Goal: Task Accomplishment & Management: Use online tool/utility

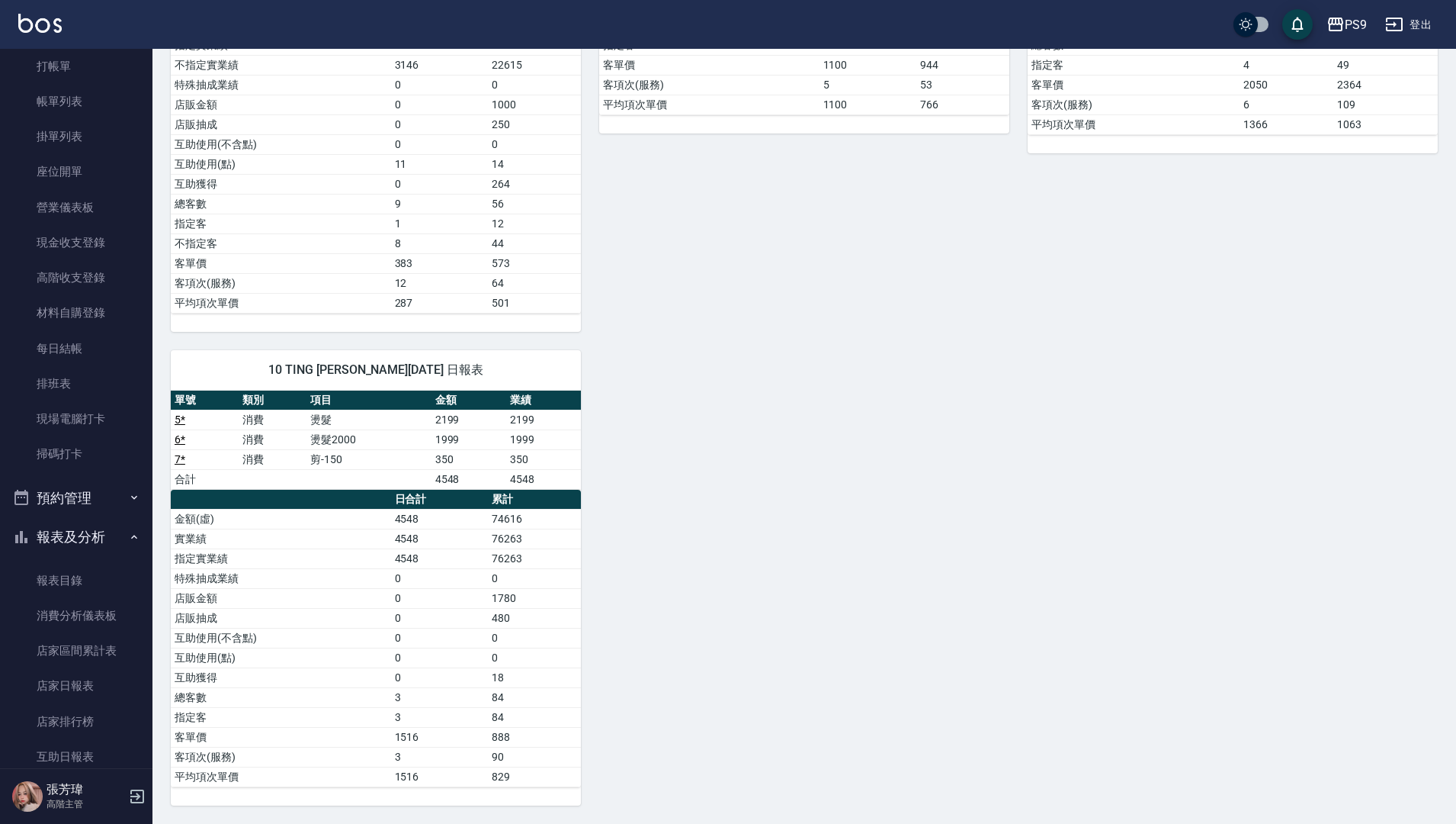
scroll to position [65, 0]
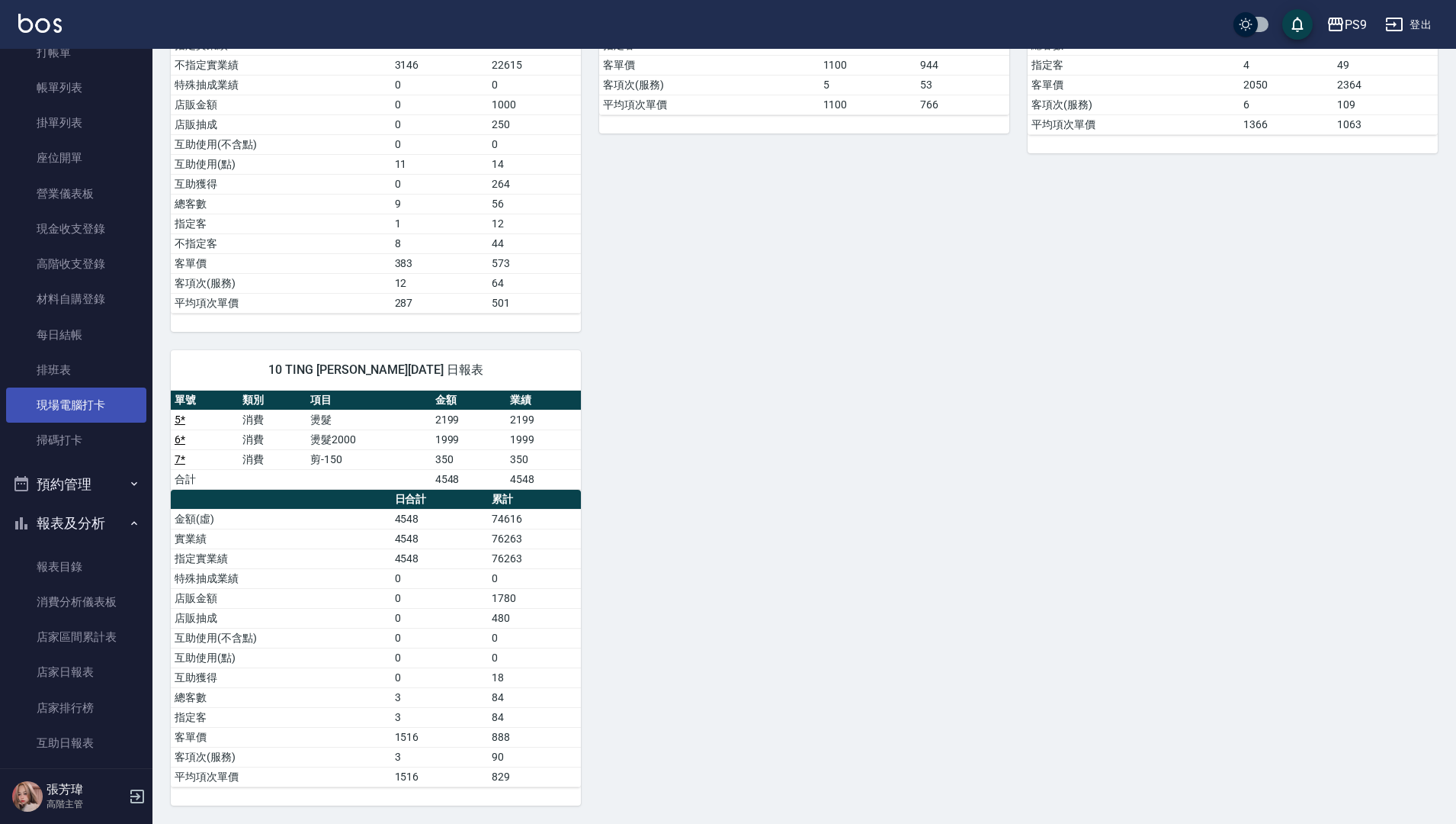
click at [99, 401] on link "現場電腦打卡" at bounding box center [76, 405] width 140 height 35
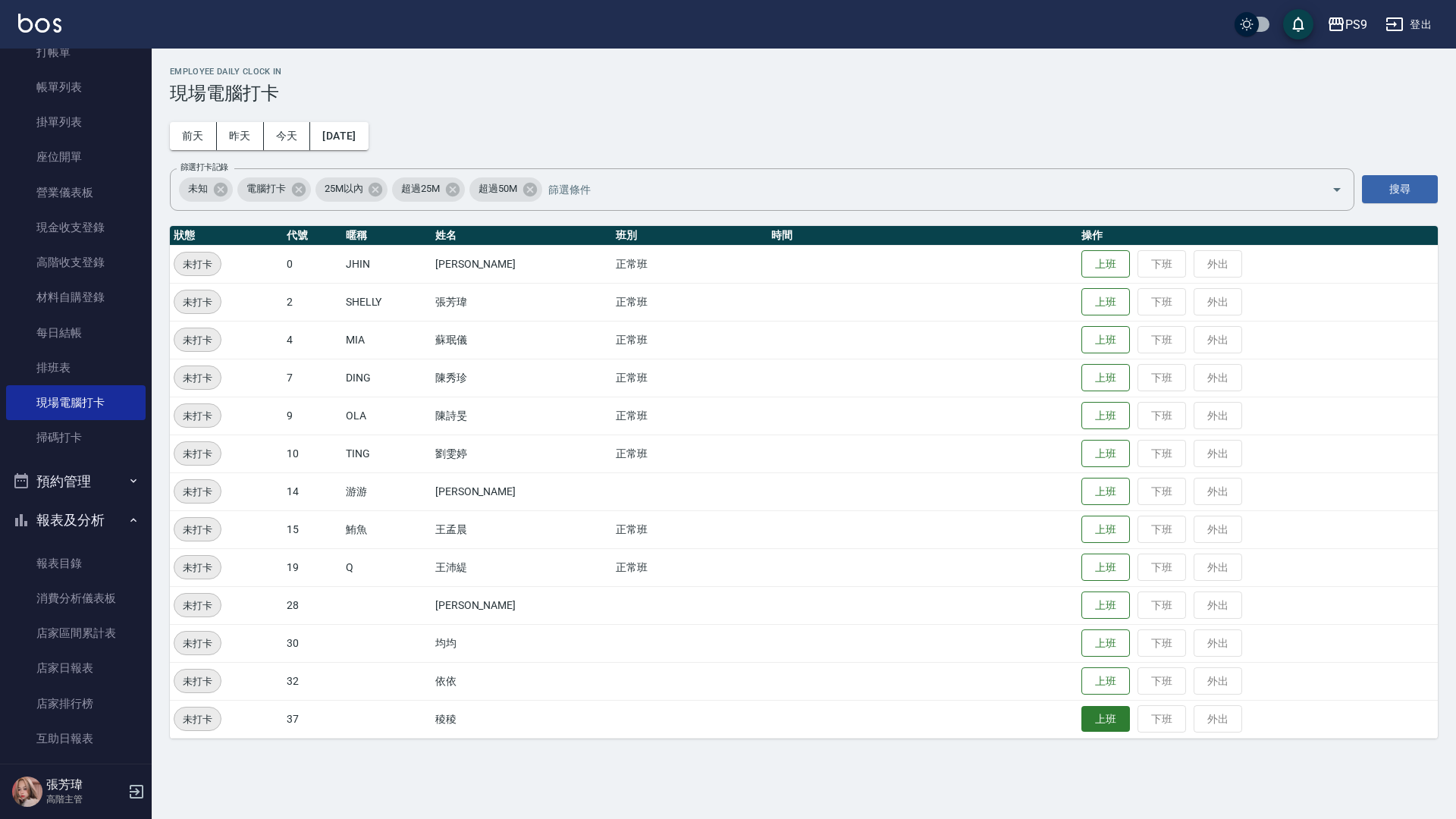
click at [1111, 729] on button "上班" at bounding box center [1105, 719] width 49 height 27
click at [1108, 544] on td "上班 下班 外出" at bounding box center [1257, 529] width 360 height 38
click at [1101, 537] on button "上班" at bounding box center [1105, 529] width 49 height 27
click at [229, 130] on button "昨天" at bounding box center [240, 136] width 47 height 28
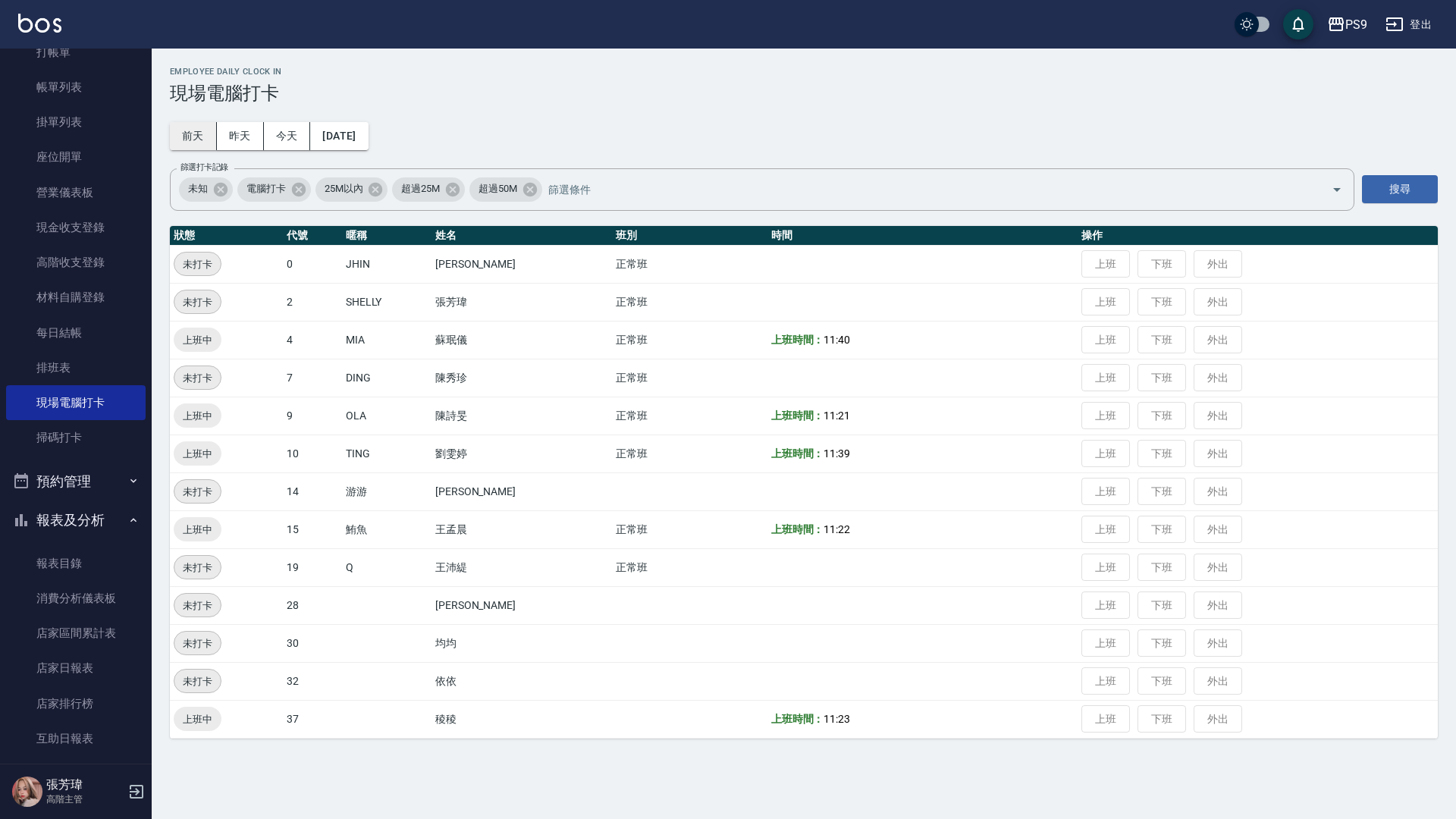
click at [185, 129] on button "前天" at bounding box center [193, 136] width 47 height 28
click at [237, 121] on div "Employee Daily Clock In 現場電腦打卡 [DATE] [DATE] [DATE] [DATE] 篩選打卡記錄 未知 電腦打卡 25M以內…" at bounding box center [803, 402] width 1304 height 708
click at [278, 124] on button "今天" at bounding box center [287, 136] width 47 height 28
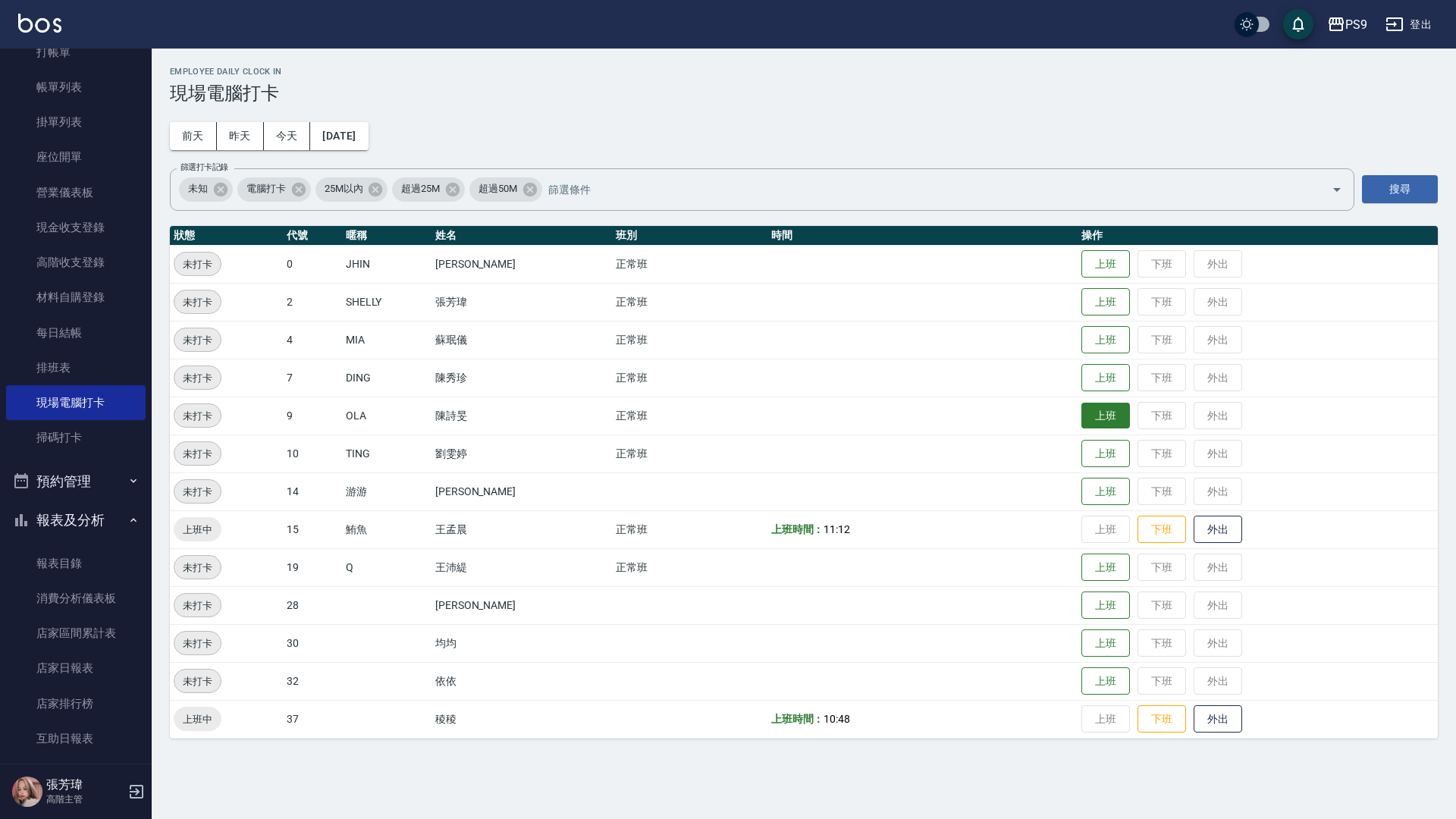
click at [1091, 415] on button "上班" at bounding box center [1105, 415] width 49 height 27
click at [1098, 377] on button "上班" at bounding box center [1105, 377] width 49 height 27
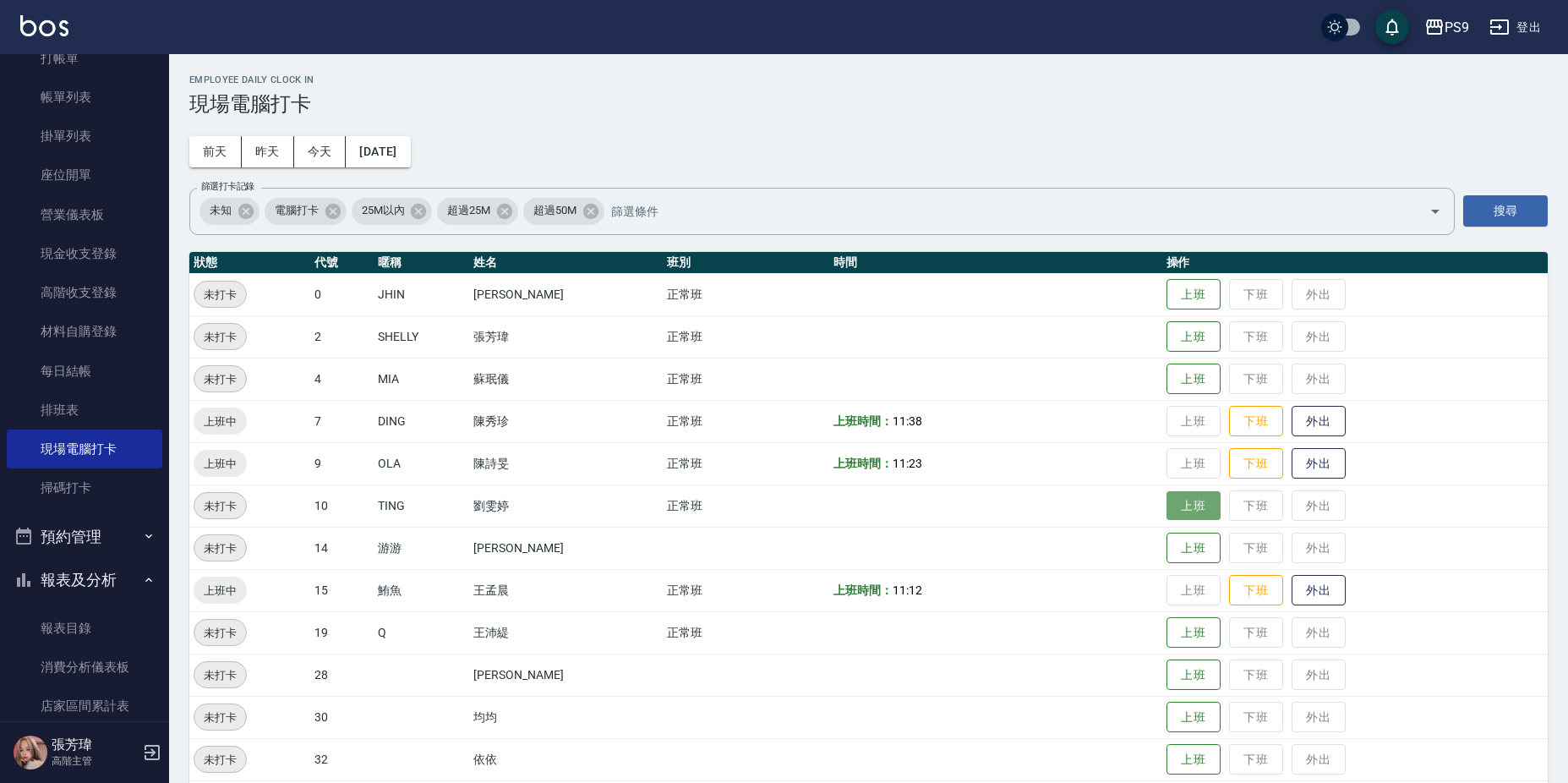
click at [1172, 505] on button "上班" at bounding box center [1193, 506] width 54 height 30
